Goal: Task Accomplishment & Management: Use online tool/utility

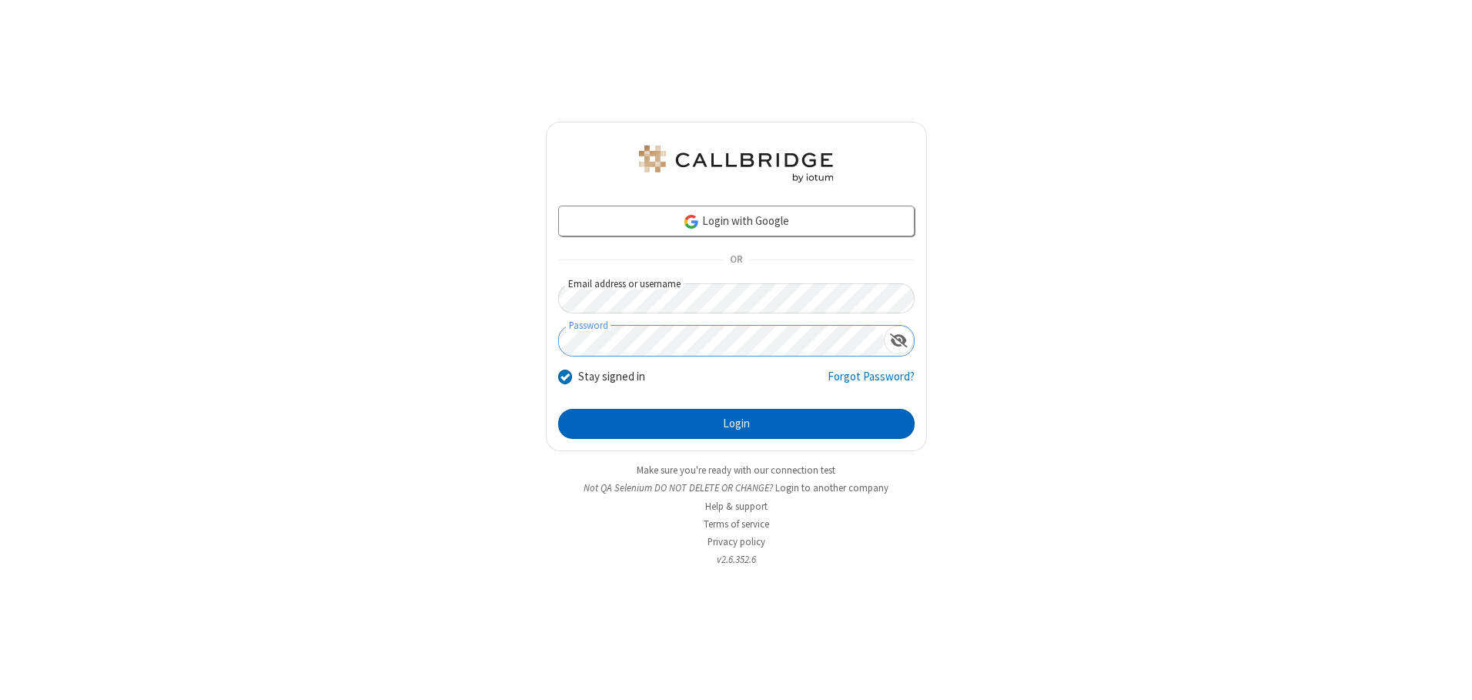
click at [736, 423] on button "Login" at bounding box center [736, 424] width 356 height 31
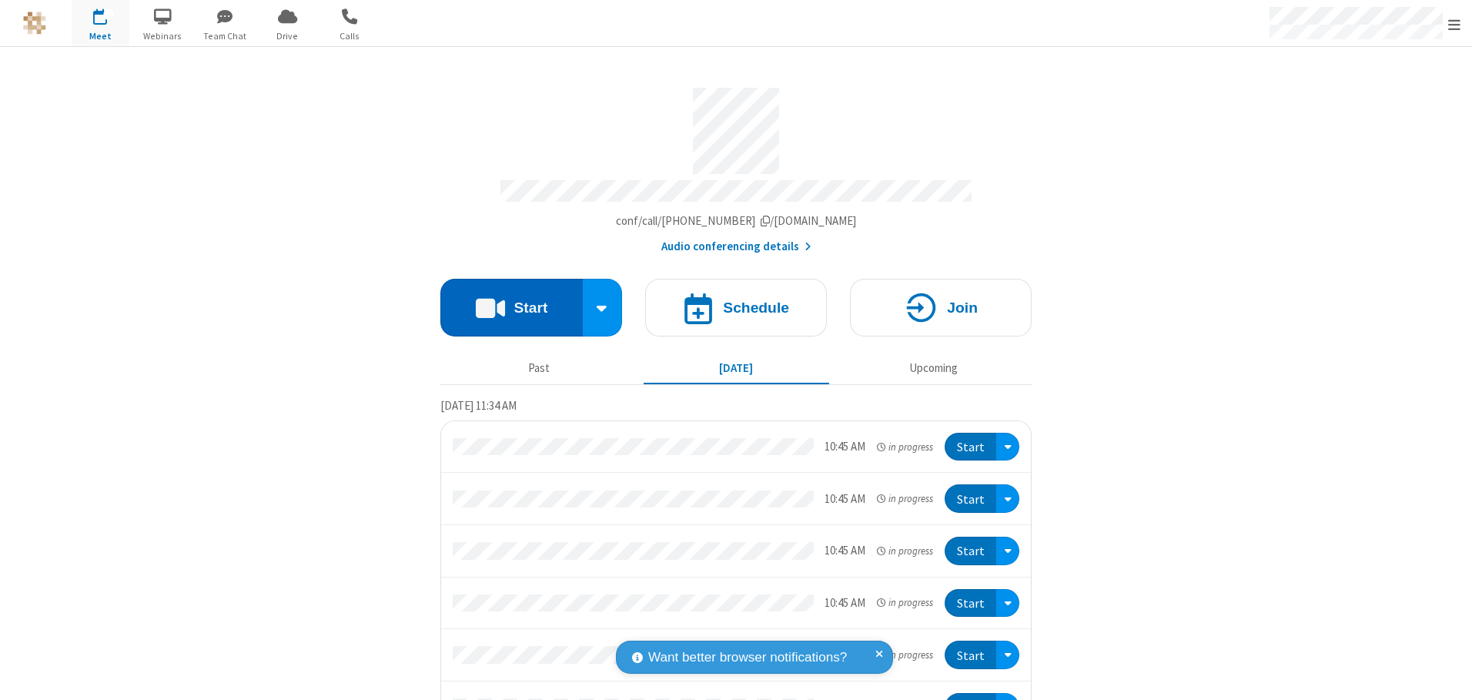
click at [505, 302] on button "Start" at bounding box center [511, 308] width 142 height 58
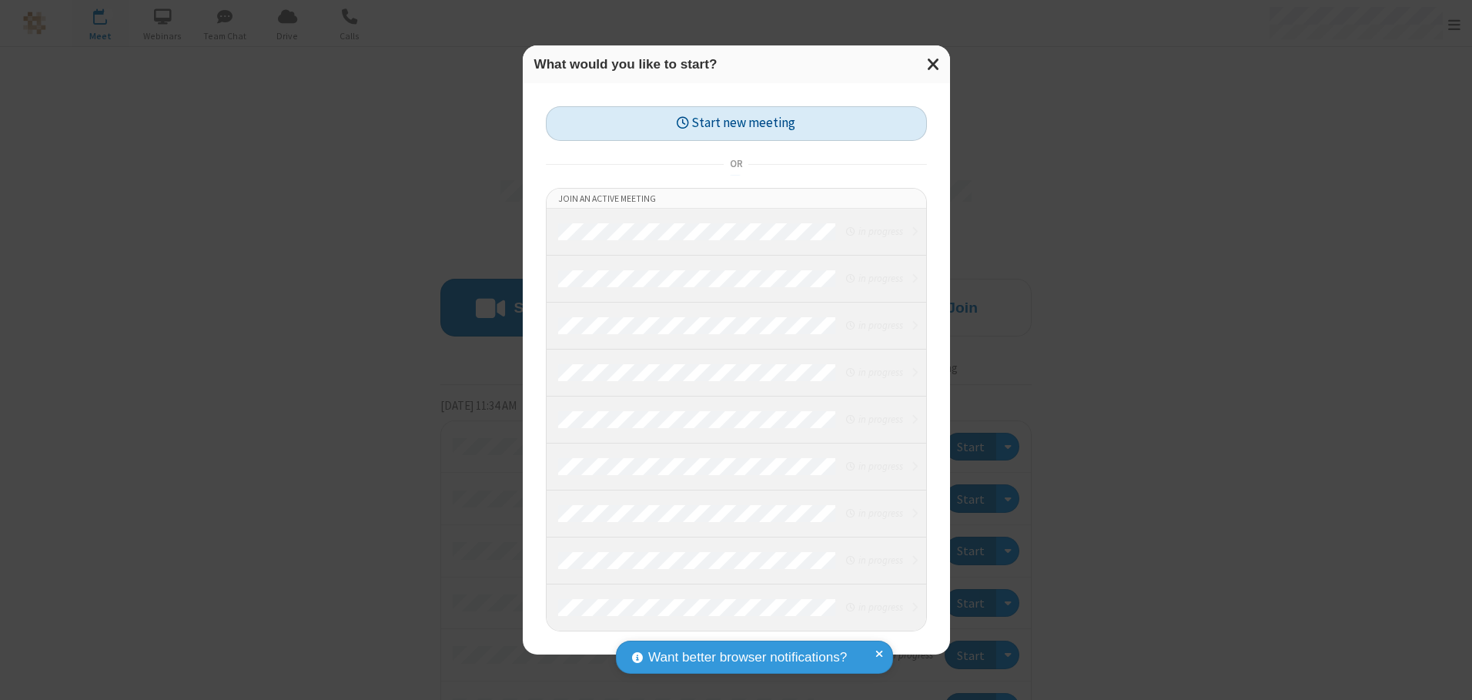
click at [736, 123] on button "Start new meeting" at bounding box center [736, 123] width 381 height 35
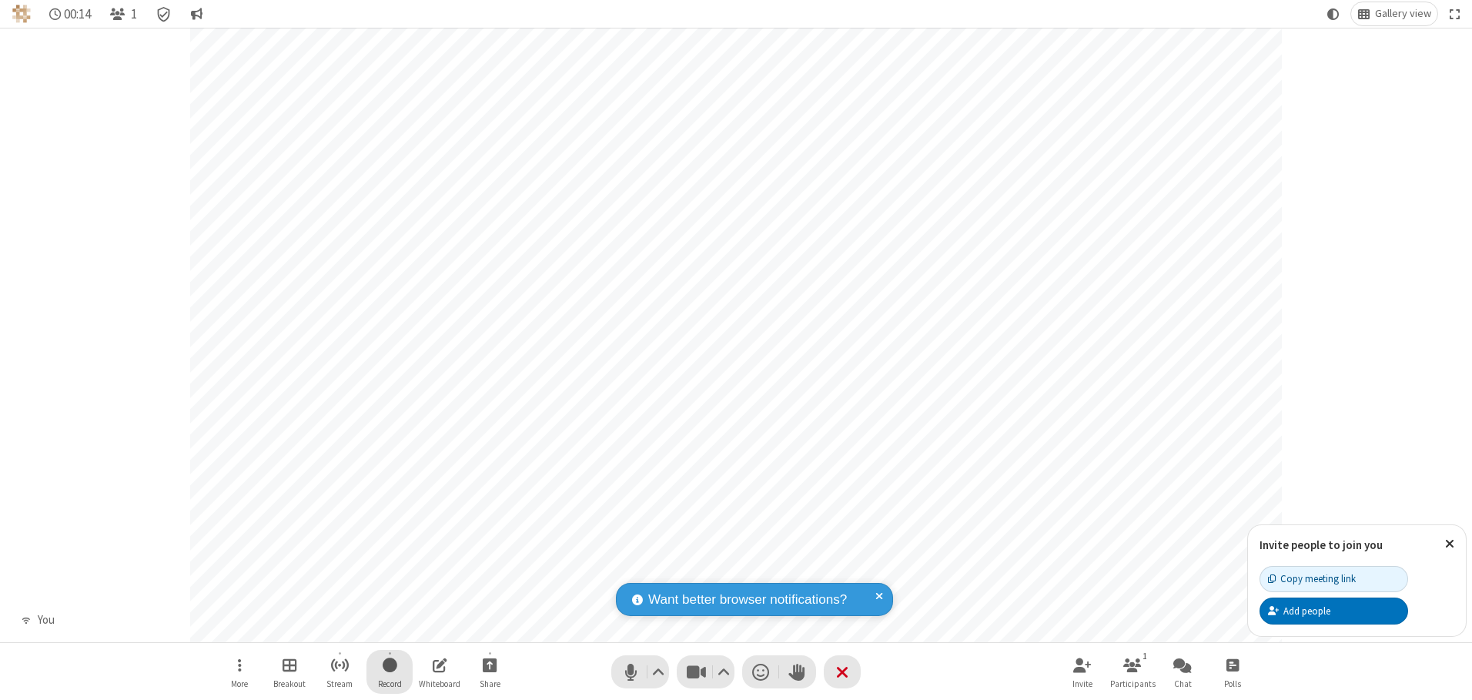
click at [390, 671] on span "Start recording" at bounding box center [390, 664] width 15 height 19
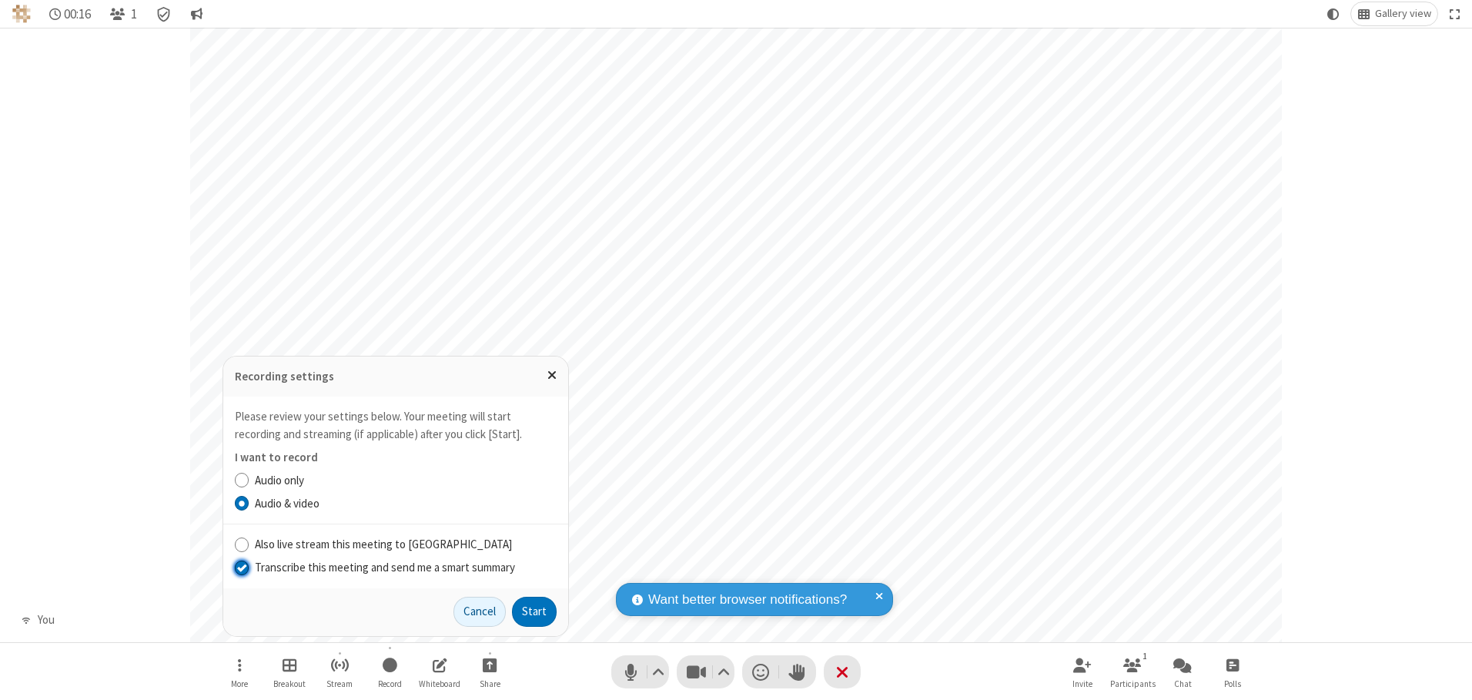
click at [241, 567] on input "Transcribe this meeting and send me a smart summary" at bounding box center [242, 567] width 15 height 16
click at [534, 611] on button "Start" at bounding box center [534, 612] width 45 height 31
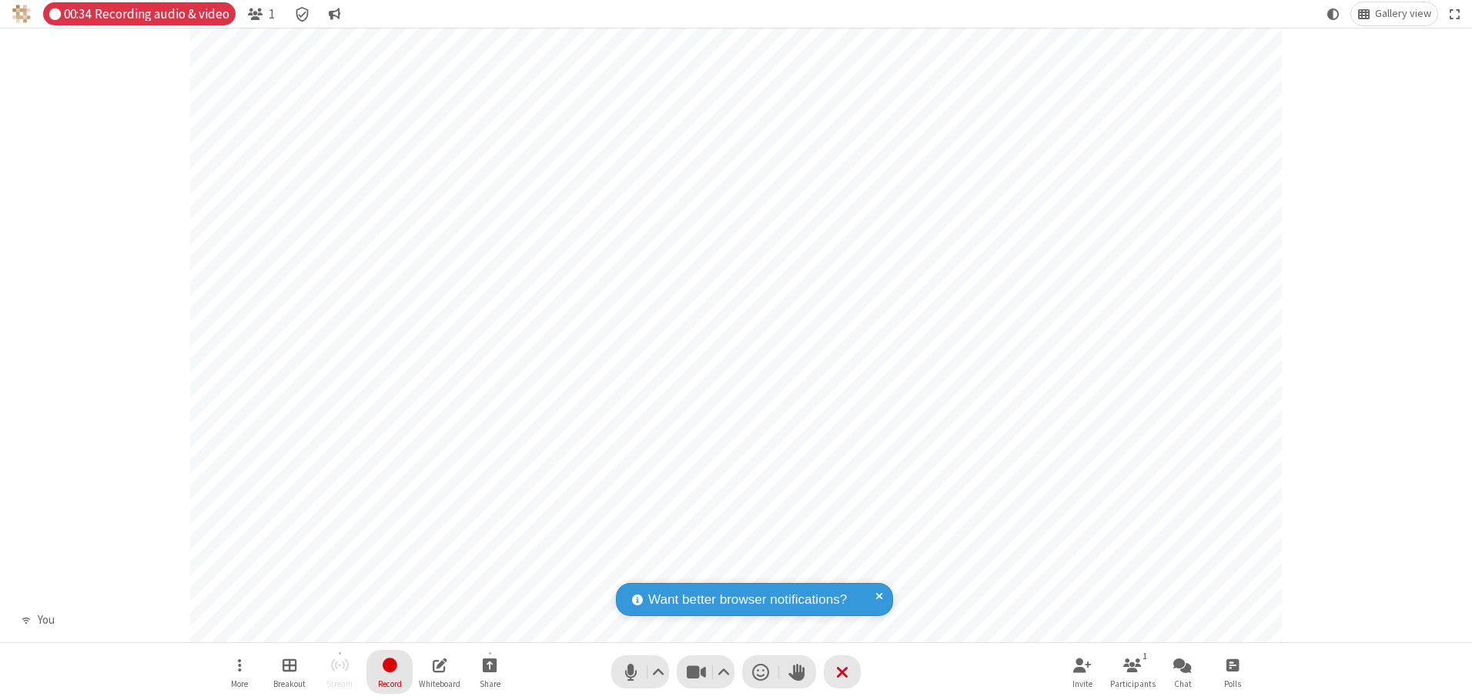
click at [390, 671] on span "Stop recording" at bounding box center [389, 664] width 18 height 19
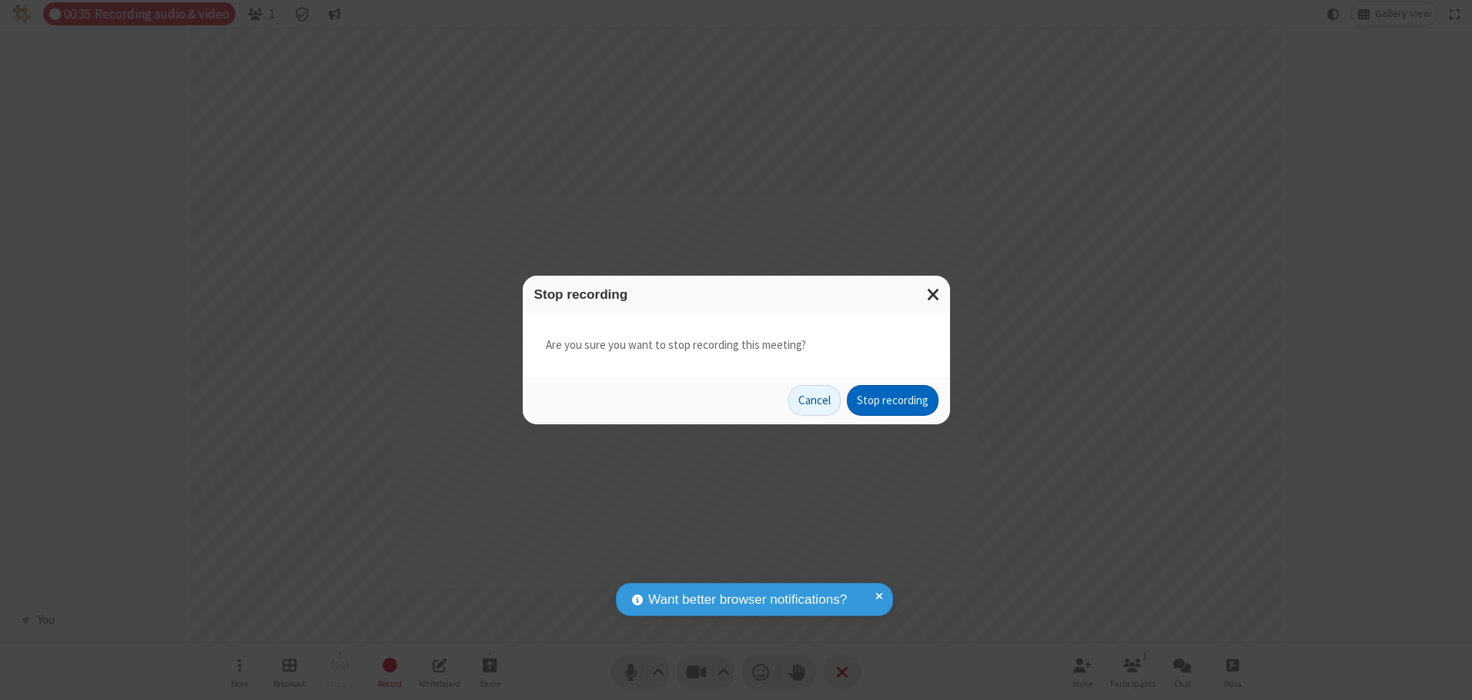
click at [892, 400] on button "Stop recording" at bounding box center [893, 400] width 92 height 31
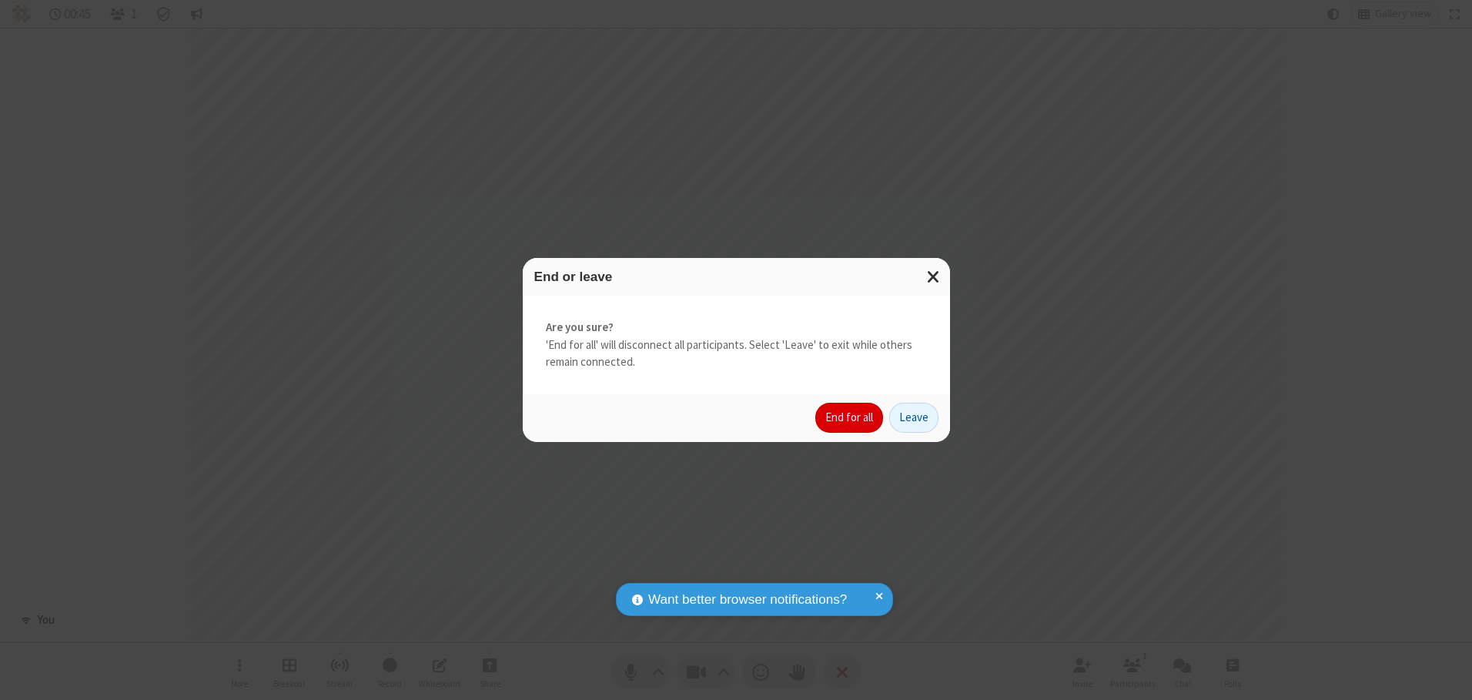
click at [850, 417] on button "End for all" at bounding box center [849, 418] width 68 height 31
